Goal: Find specific page/section: Find specific page/section

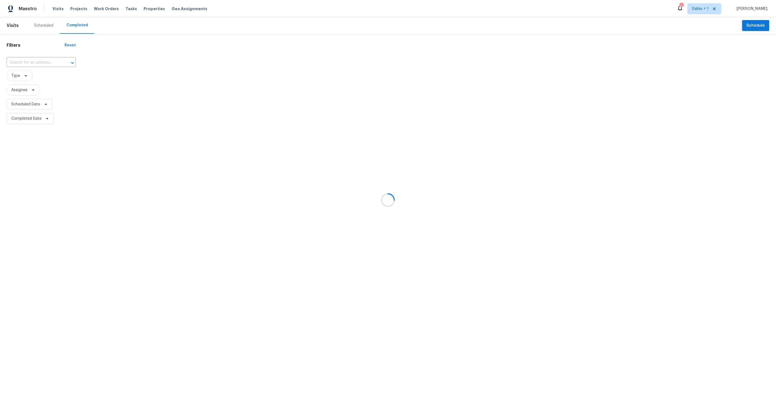
click at [28, 60] on div at bounding box center [388, 200] width 776 height 400
click at [26, 62] on input "text" at bounding box center [34, 62] width 54 height 9
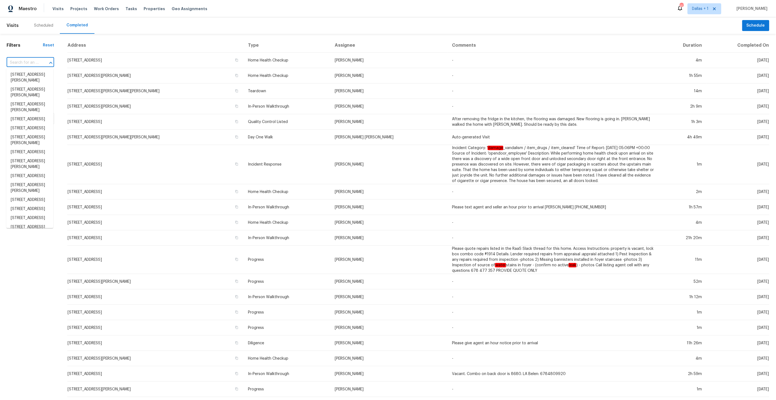
click at [26, 62] on input "text" at bounding box center [23, 62] width 32 height 9
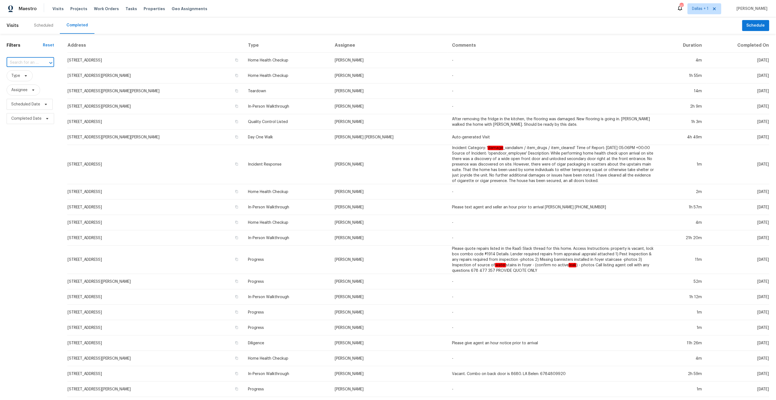
click at [26, 62] on input "text" at bounding box center [23, 62] width 32 height 9
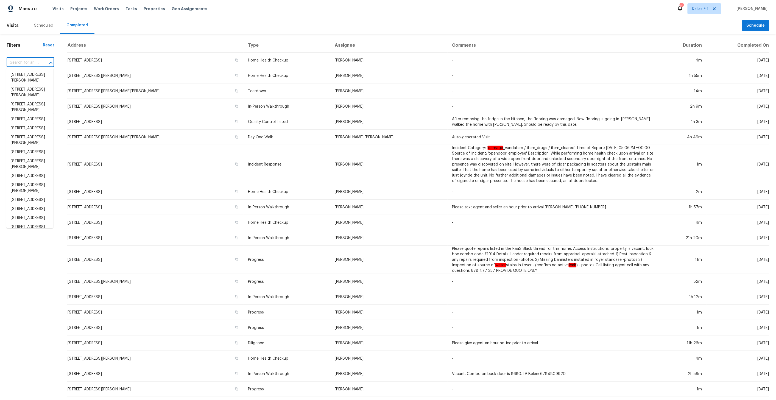
paste input "[STREET_ADDRESS]"
type input "[STREET_ADDRESS]"
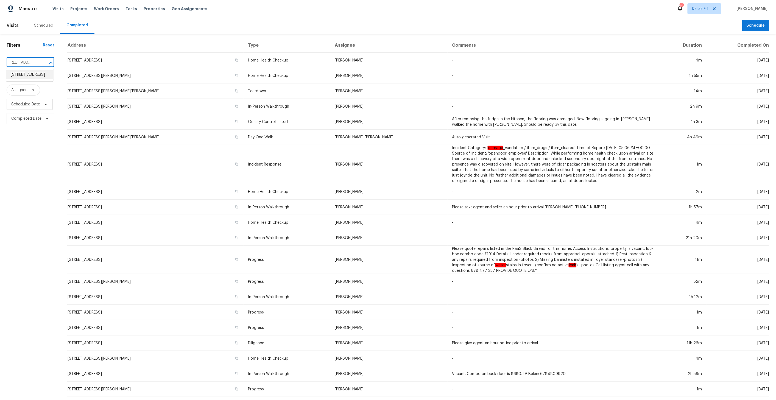
click at [28, 74] on li "[STREET_ADDRESS]" at bounding box center [29, 74] width 47 height 9
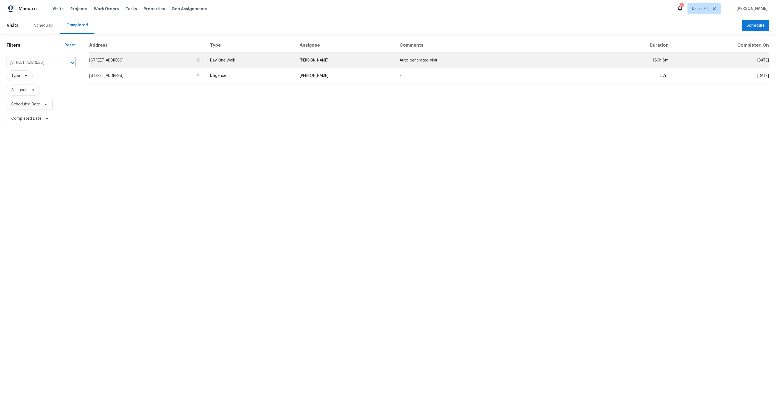
click at [285, 57] on td "Day One Walk" at bounding box center [251, 60] width 90 height 15
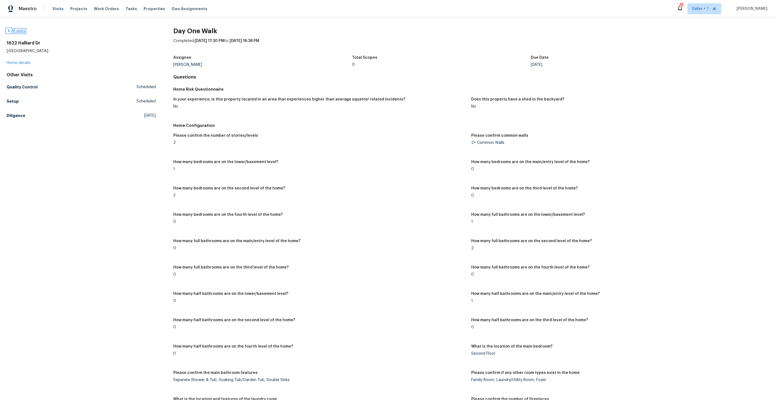
click at [10, 30] on icon at bounding box center [9, 31] width 4 height 4
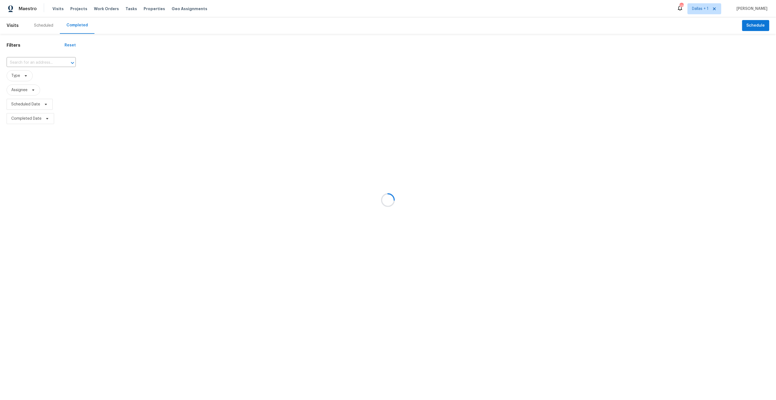
click at [36, 66] on div at bounding box center [388, 200] width 776 height 400
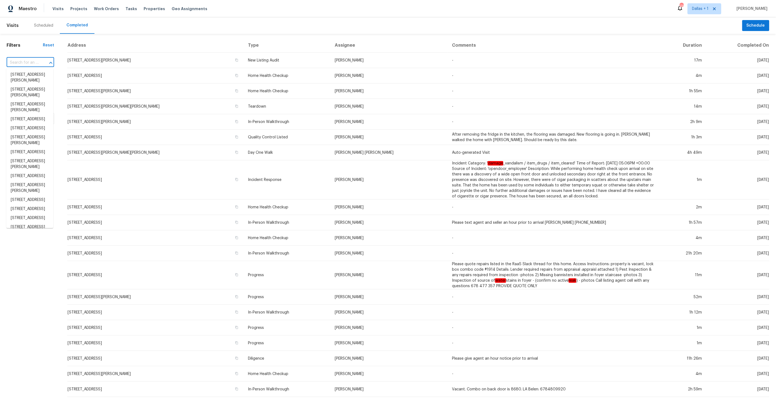
click at [36, 60] on input "text" at bounding box center [23, 62] width 32 height 9
paste input "[STREET_ADDRESS]"
type input "[STREET_ADDRESS]"
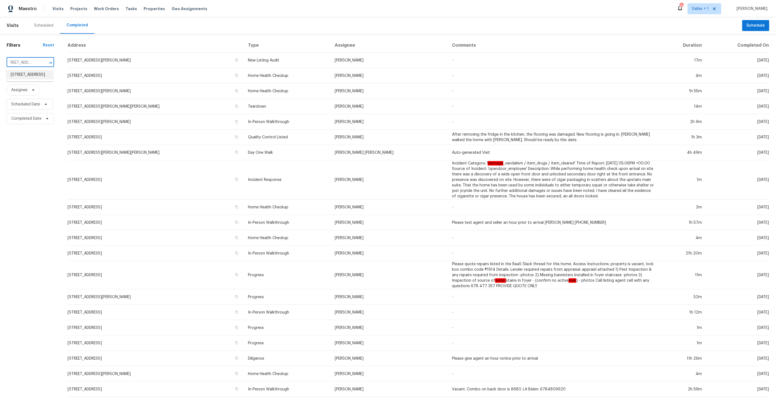
click at [25, 78] on li "[STREET_ADDRESS]" at bounding box center [29, 74] width 47 height 9
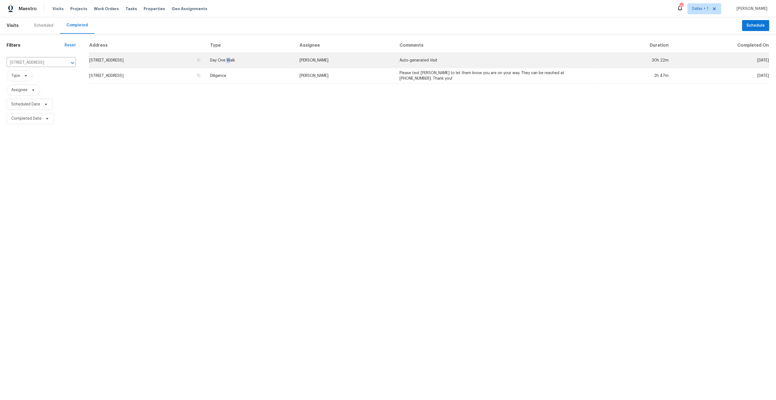
click at [295, 61] on td "Day One Walk" at bounding box center [251, 60] width 90 height 15
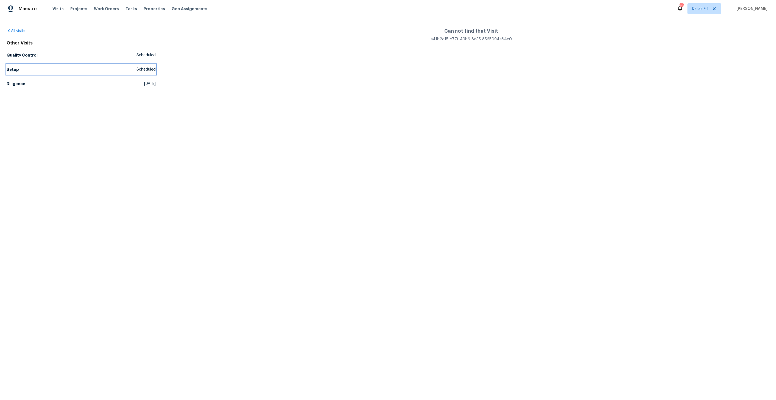
click at [47, 70] on link "Setup Scheduled" at bounding box center [81, 69] width 149 height 10
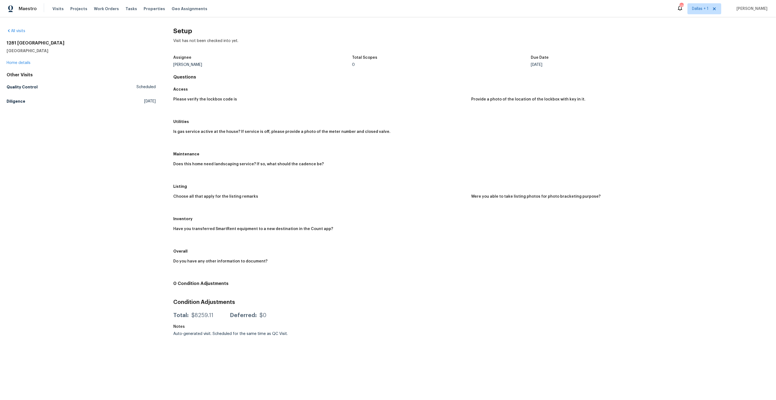
click at [68, 72] on div "Other Visits" at bounding box center [81, 74] width 149 height 5
click at [21, 74] on div "Other Visits" at bounding box center [81, 74] width 149 height 5
click at [17, 90] on link "Quality Control Scheduled" at bounding box center [81, 87] width 149 height 10
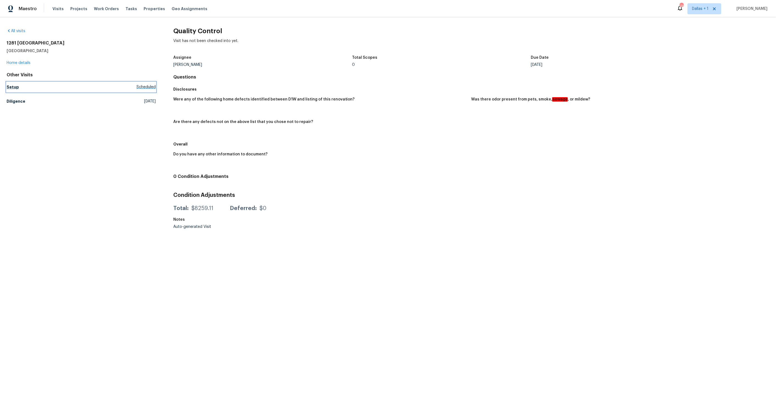
click at [19, 85] on link "Setup Scheduled" at bounding box center [81, 87] width 149 height 10
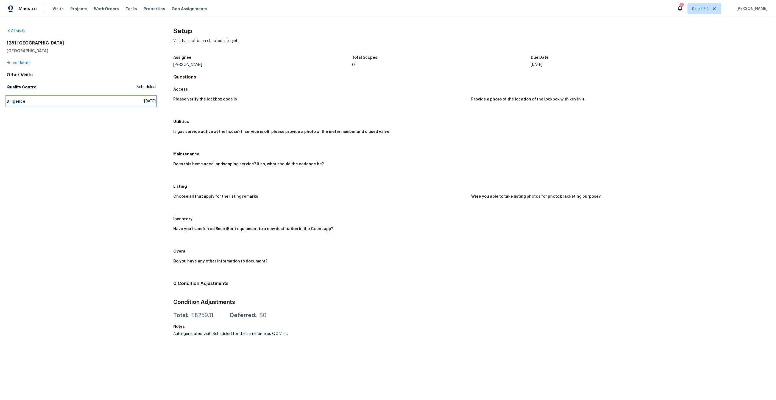
click at [17, 100] on h5 "Diligence" at bounding box center [16, 101] width 19 height 5
